Goal: Feedback & Contribution: Leave review/rating

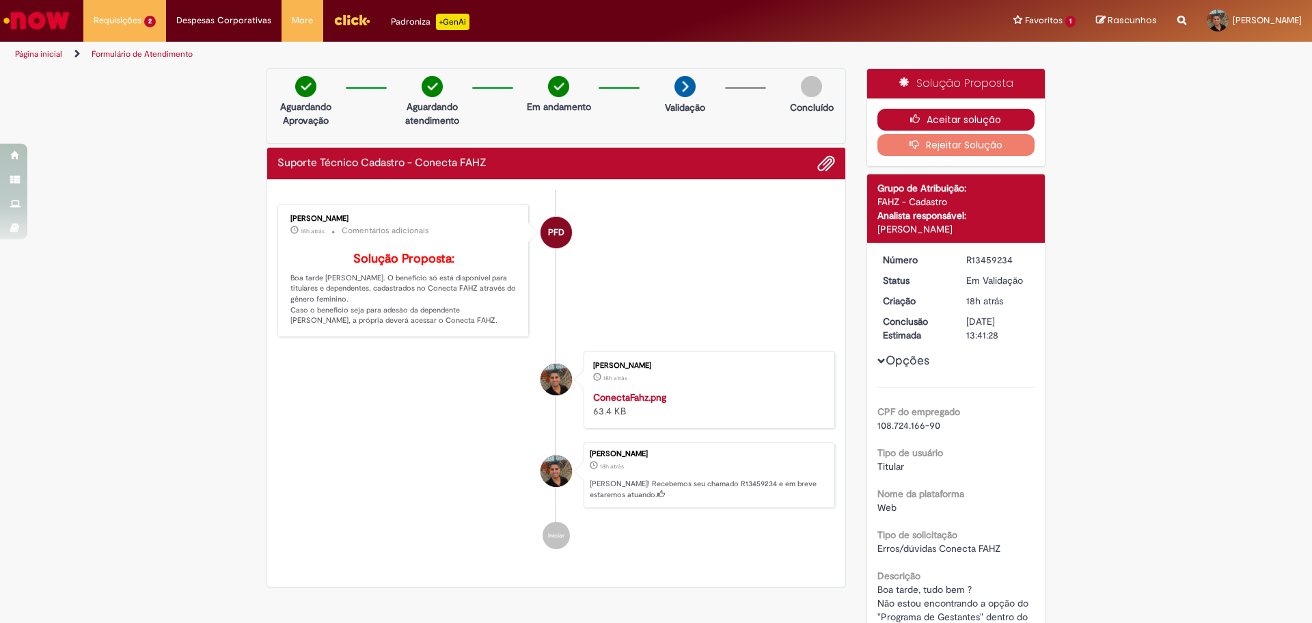
click at [944, 120] on button "Aceitar solução" at bounding box center [957, 120] width 158 height 22
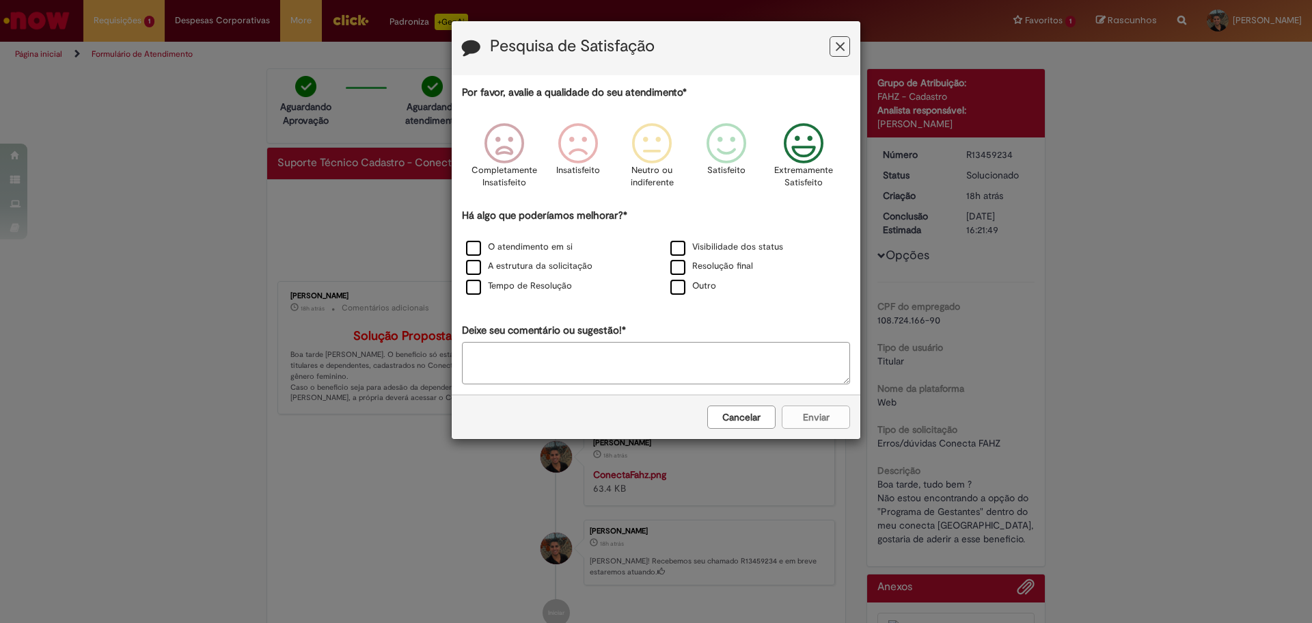
click at [813, 139] on icon "Feedback" at bounding box center [804, 143] width 51 height 41
click at [478, 241] on div "O atendimento em si" at bounding box center [554, 247] width 202 height 17
click at [474, 273] on label "A estrutura da solicitação" at bounding box center [529, 266] width 126 height 13
click at [821, 420] on button "Enviar" at bounding box center [816, 416] width 68 height 23
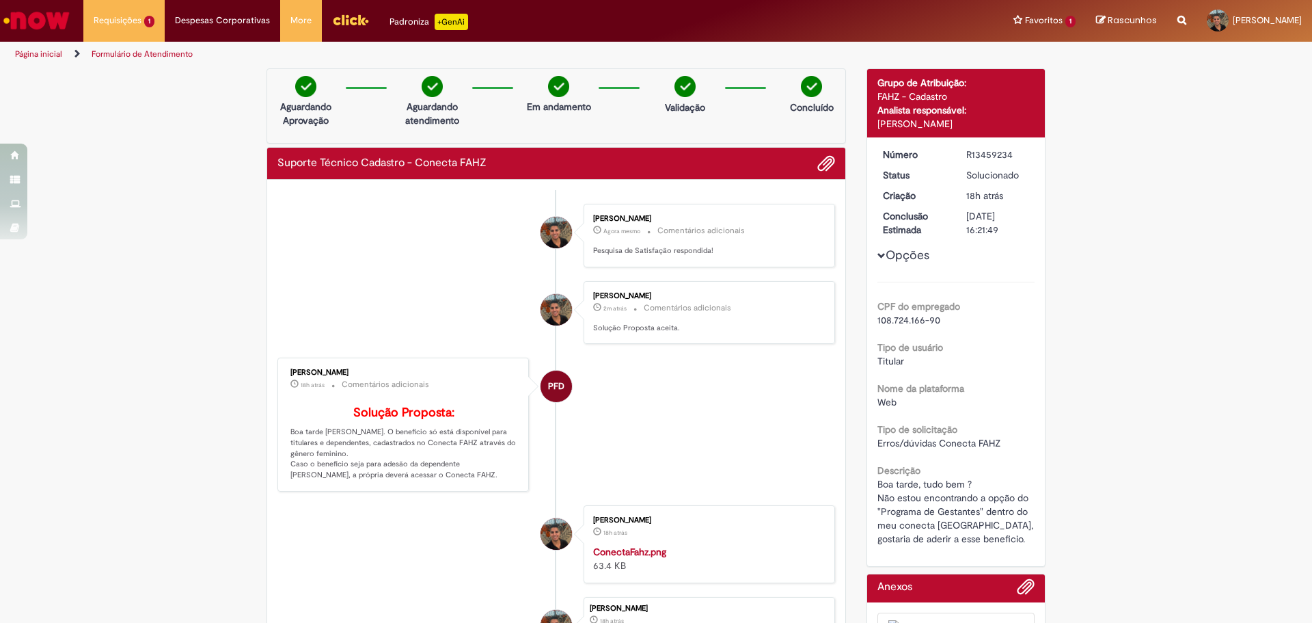
click at [662, 145] on div "Obrigado por compartilhar sua avaliação! [GEOGRAPHIC_DATA]" at bounding box center [656, 311] width 1312 height 623
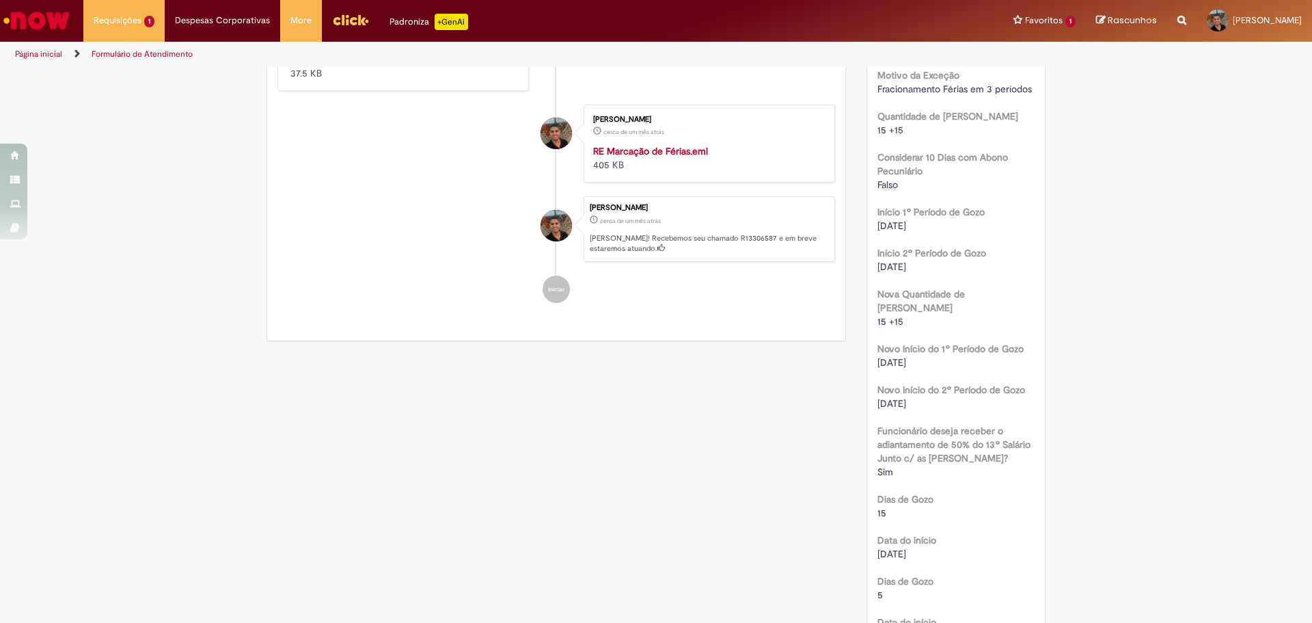
scroll to position [547, 0]
